Goal: Task Accomplishment & Management: Manage account settings

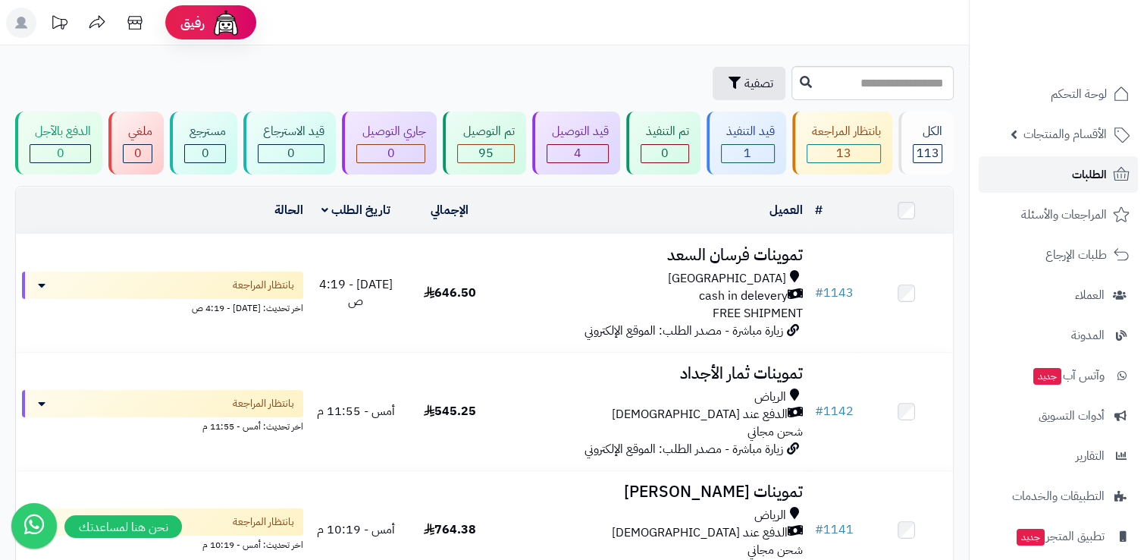
click at [1093, 166] on span "الطلبات" at bounding box center [1089, 174] width 35 height 21
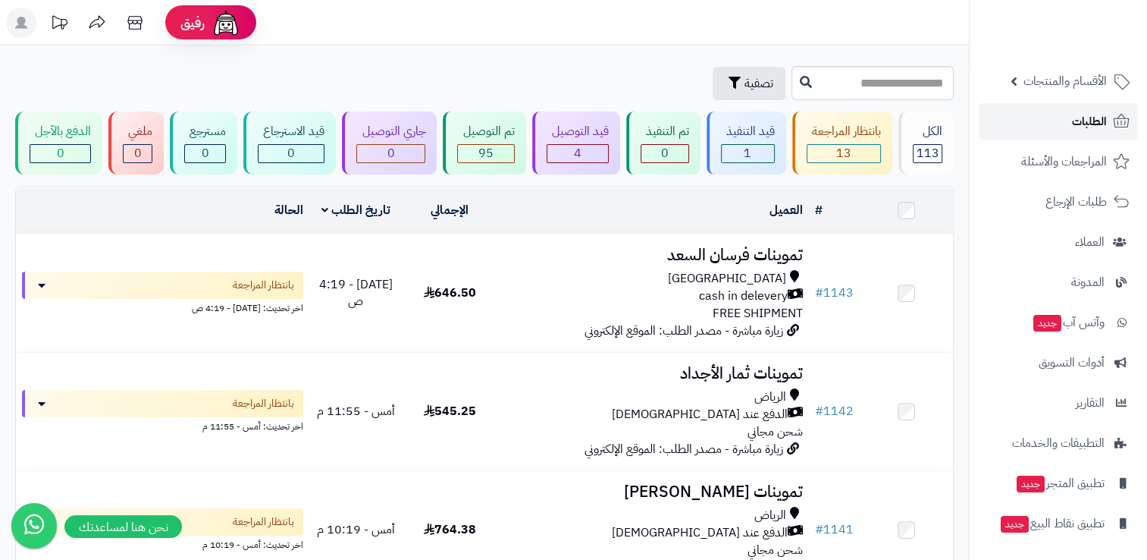
click at [1077, 124] on span "الطلبات" at bounding box center [1089, 121] width 35 height 21
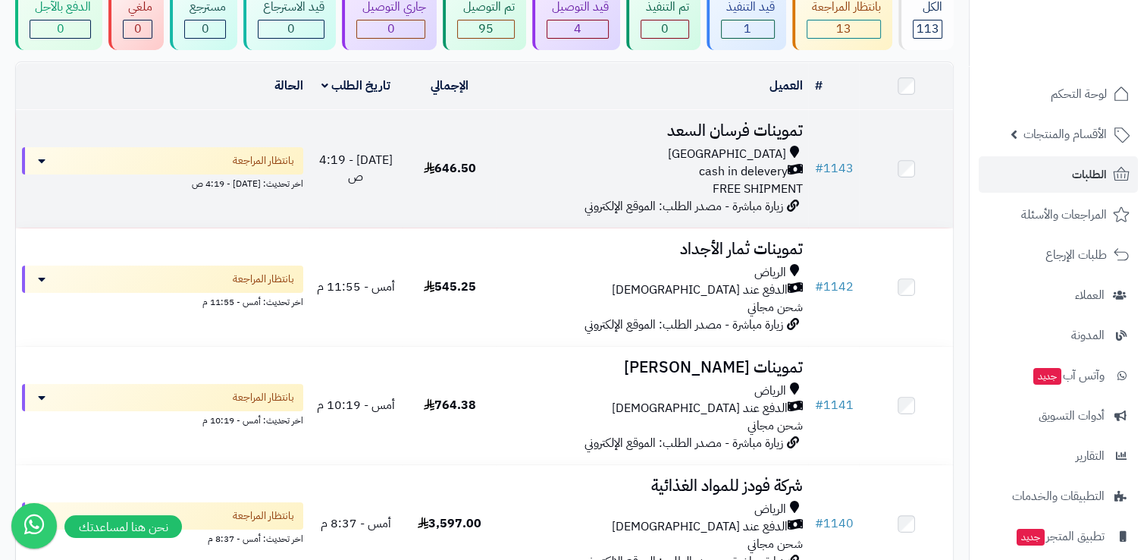
scroll to position [152, 0]
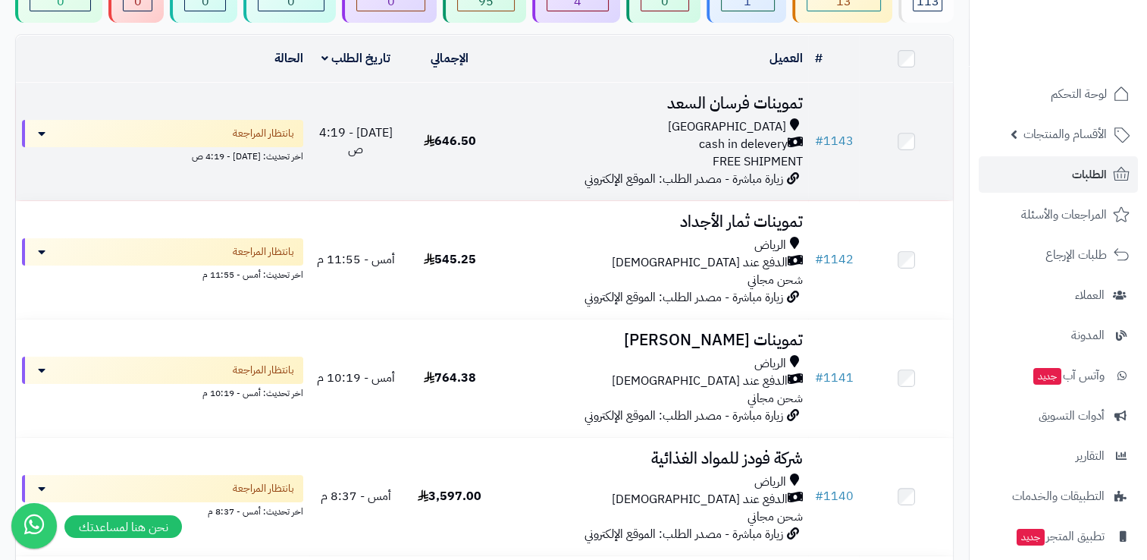
click at [522, 166] on div "Riyadh cash in delevery FREE SHIPMENT" at bounding box center [653, 144] width 300 height 52
click at [534, 136] on div "cash in delevery" at bounding box center [653, 144] width 300 height 17
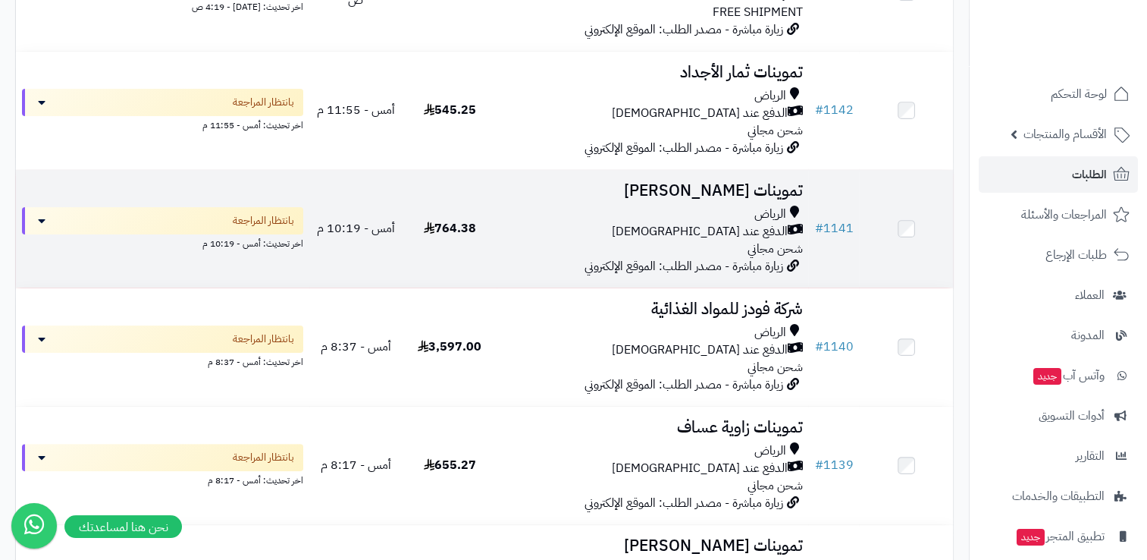
scroll to position [303, 0]
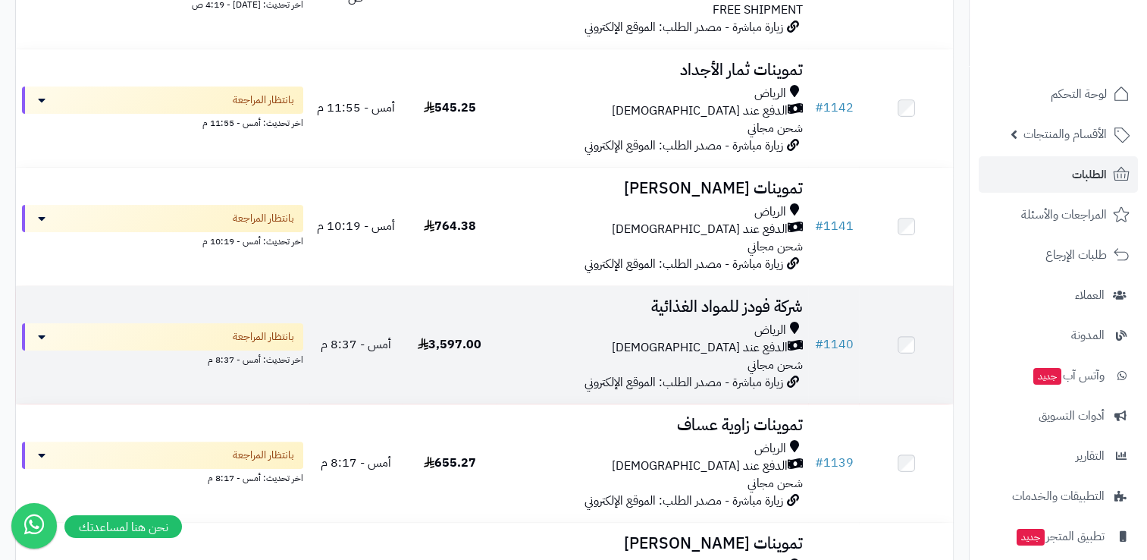
click at [624, 351] on div "الدفع عند [DEMOGRAPHIC_DATA]" at bounding box center [653, 347] width 300 height 17
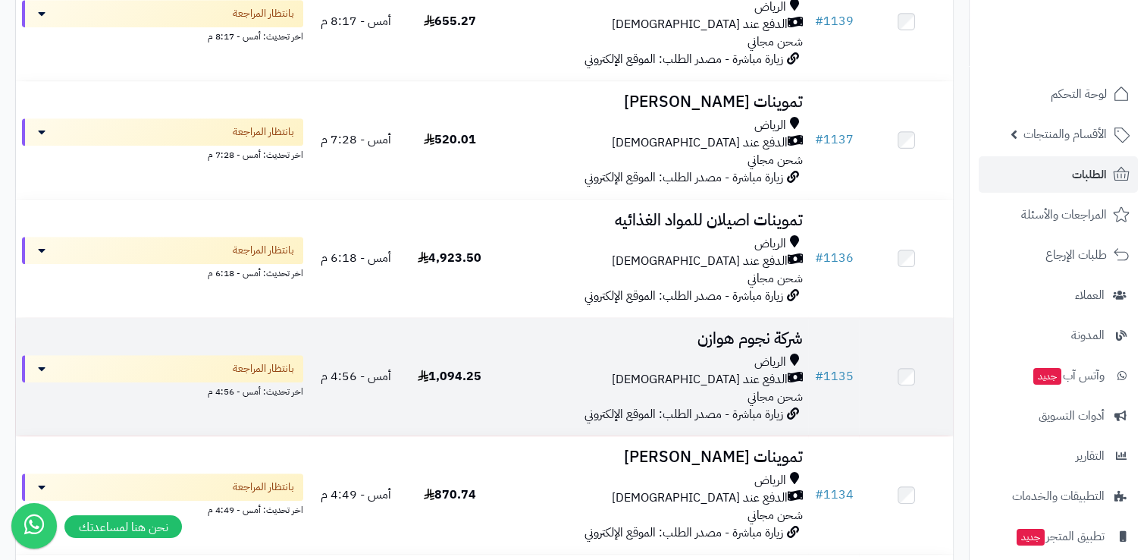
scroll to position [758, 0]
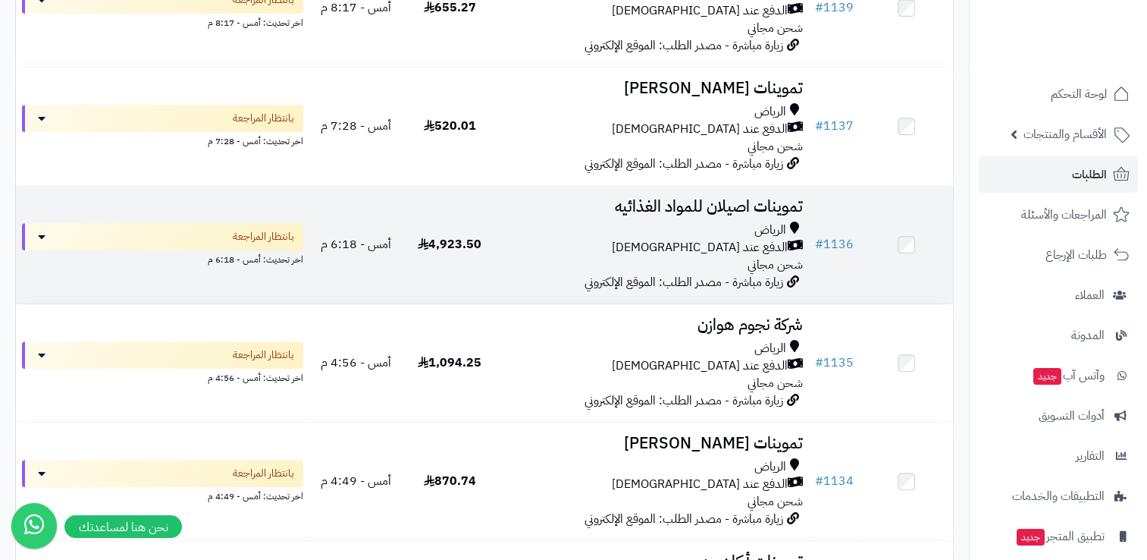
click at [673, 275] on span "زيارة مباشرة - مصدر الطلب: الموقع الإلكتروني" at bounding box center [683, 282] width 199 height 18
click at [654, 227] on div "الرياض" at bounding box center [653, 229] width 300 height 17
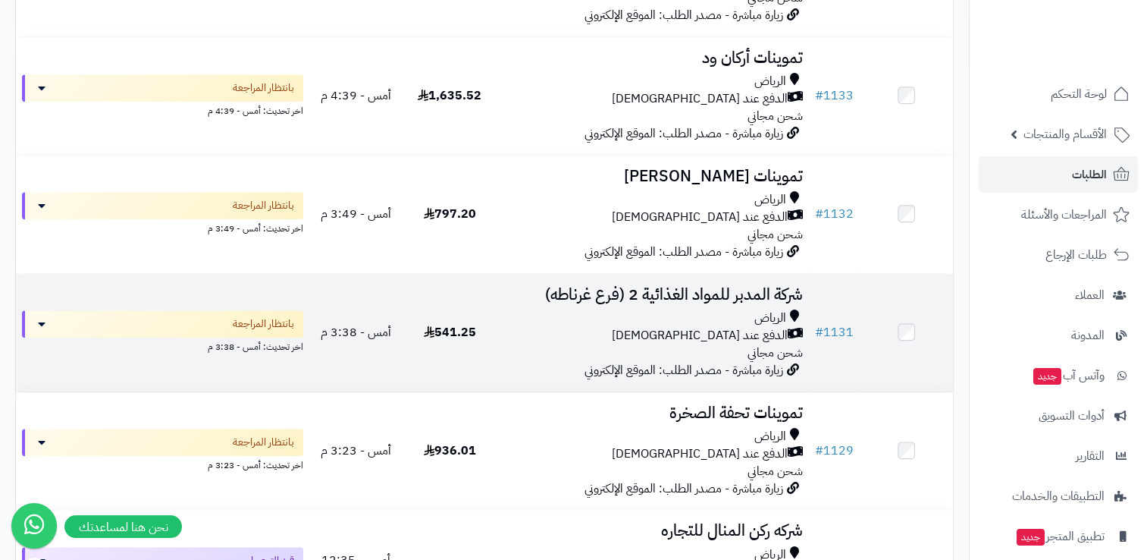
scroll to position [1289, 0]
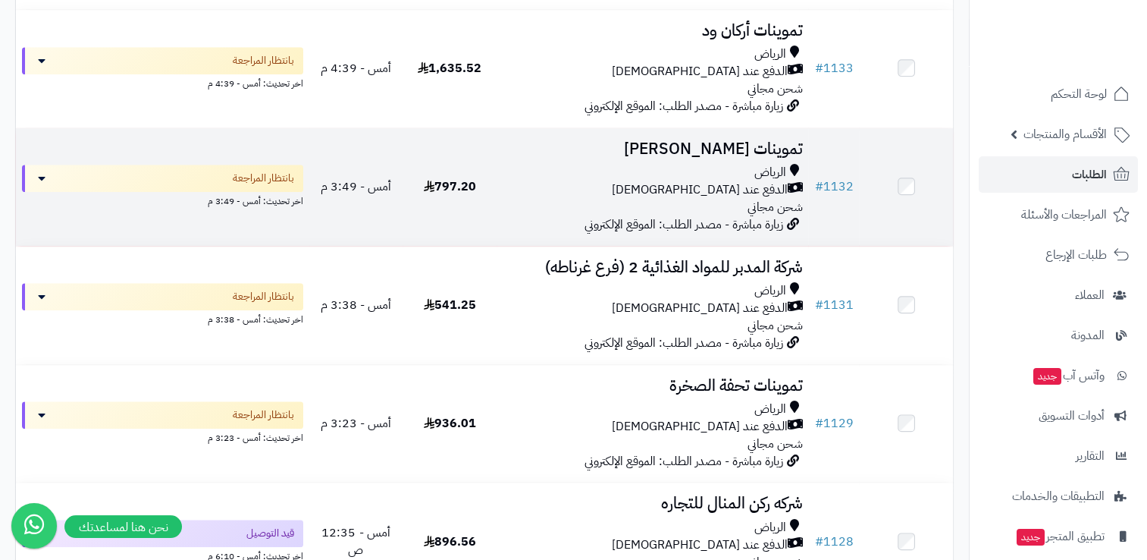
click at [532, 181] on div "الرياض" at bounding box center [653, 172] width 300 height 17
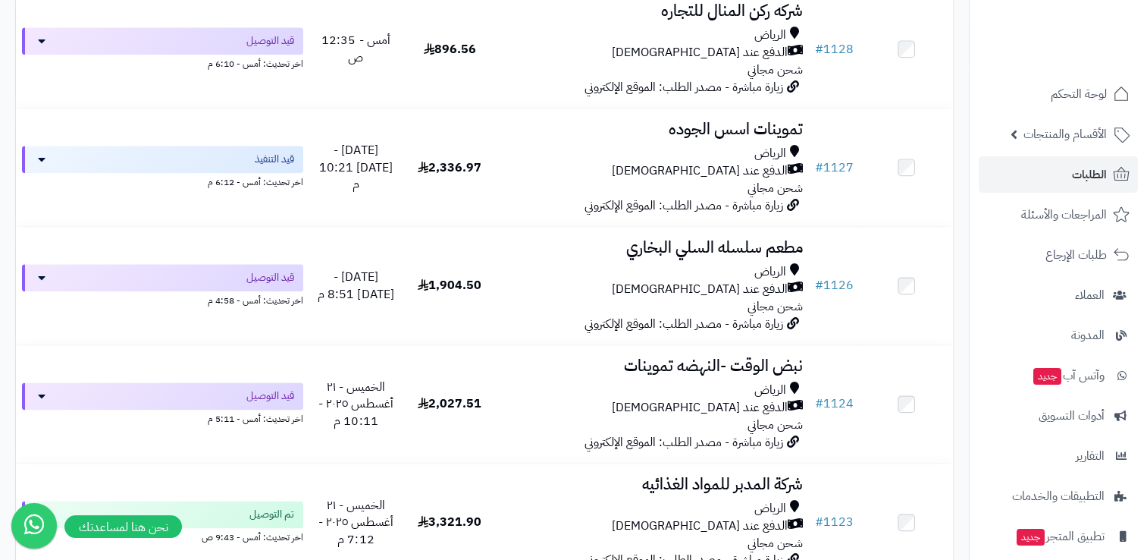
scroll to position [1820, 0]
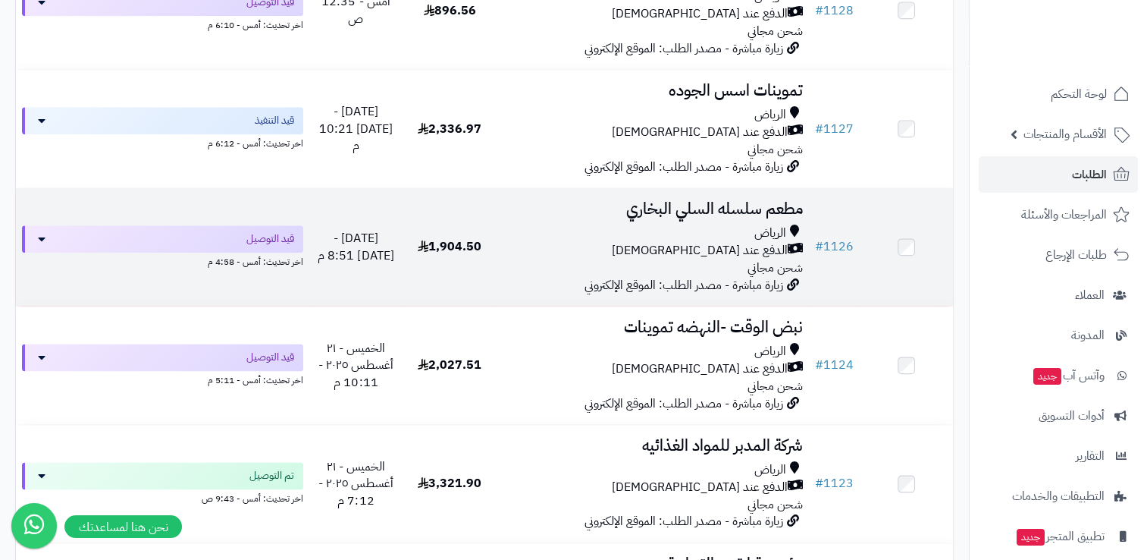
click at [556, 250] on div "الدفع عند [DEMOGRAPHIC_DATA]" at bounding box center [653, 250] width 300 height 17
